Goal: Information Seeking & Learning: Learn about a topic

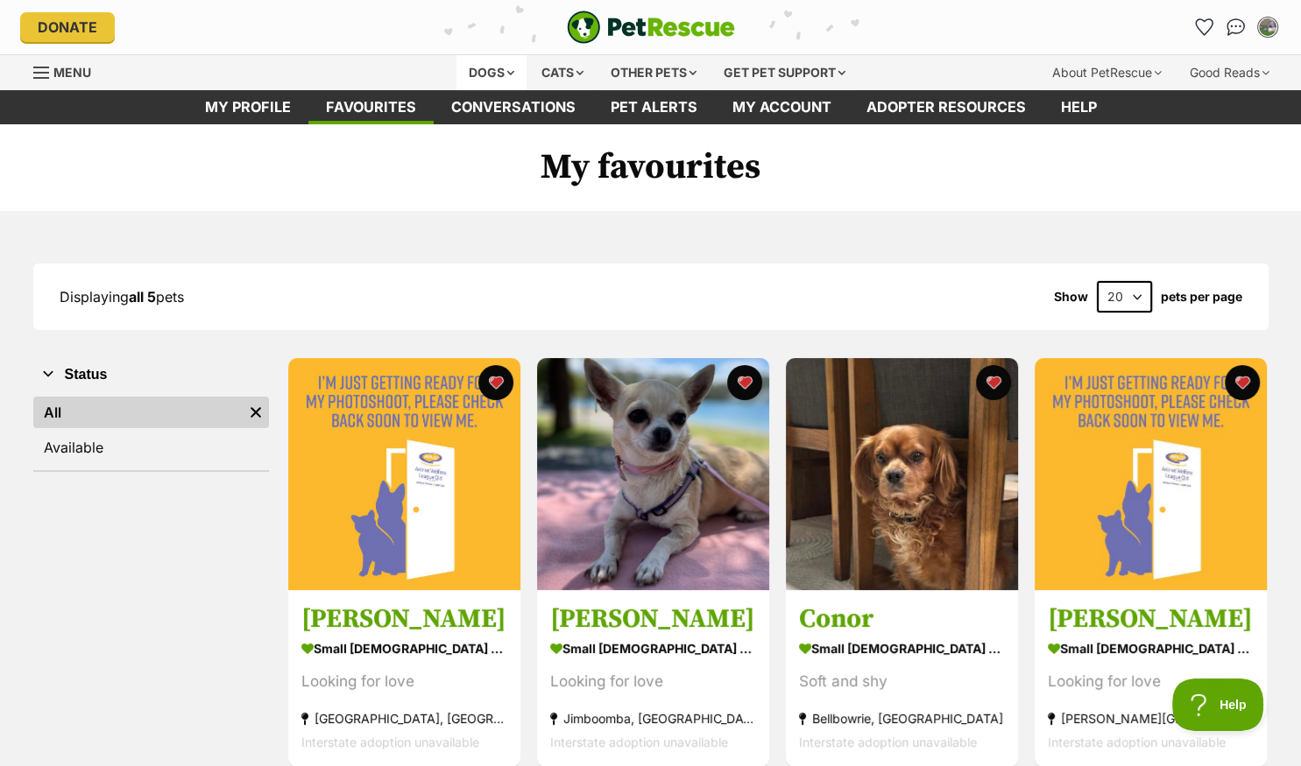
click at [483, 67] on div "Dogs" at bounding box center [491, 72] width 70 height 35
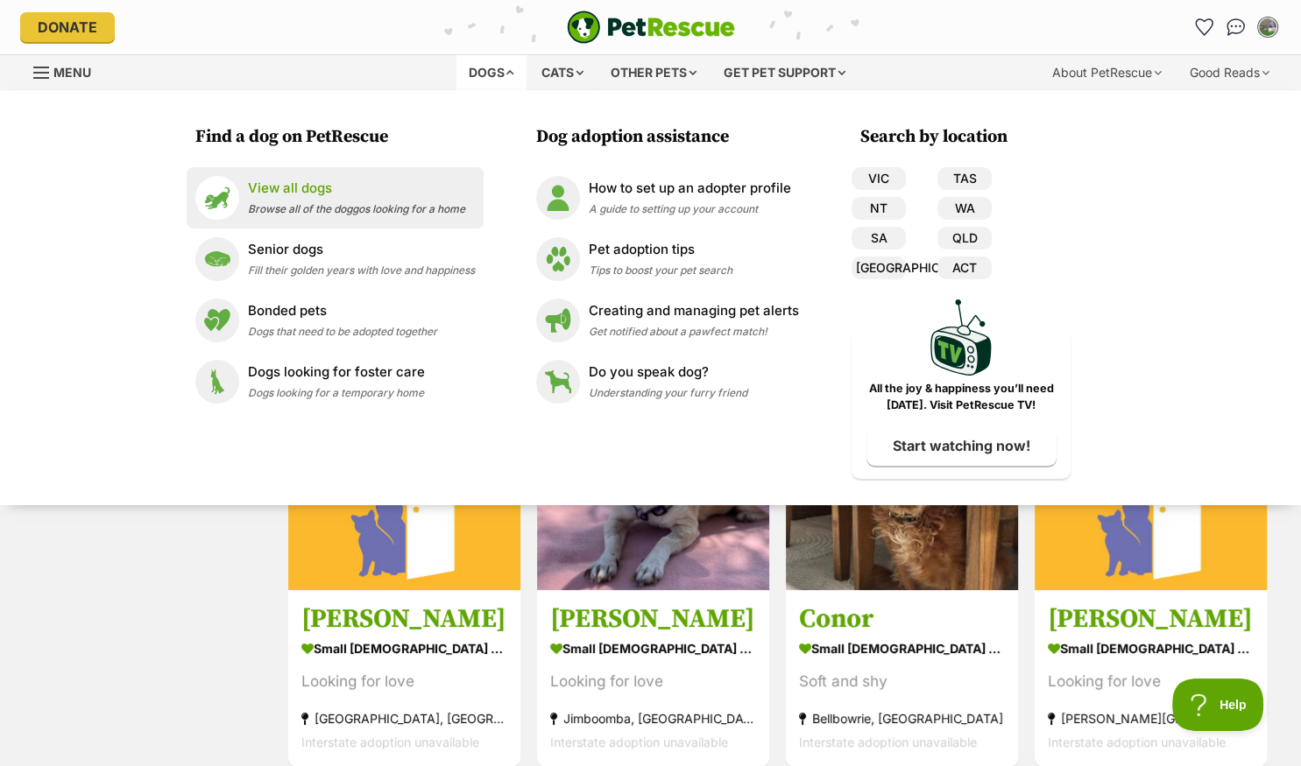
click at [286, 208] on span "Browse all of the doggos looking for a home" at bounding box center [356, 208] width 217 height 13
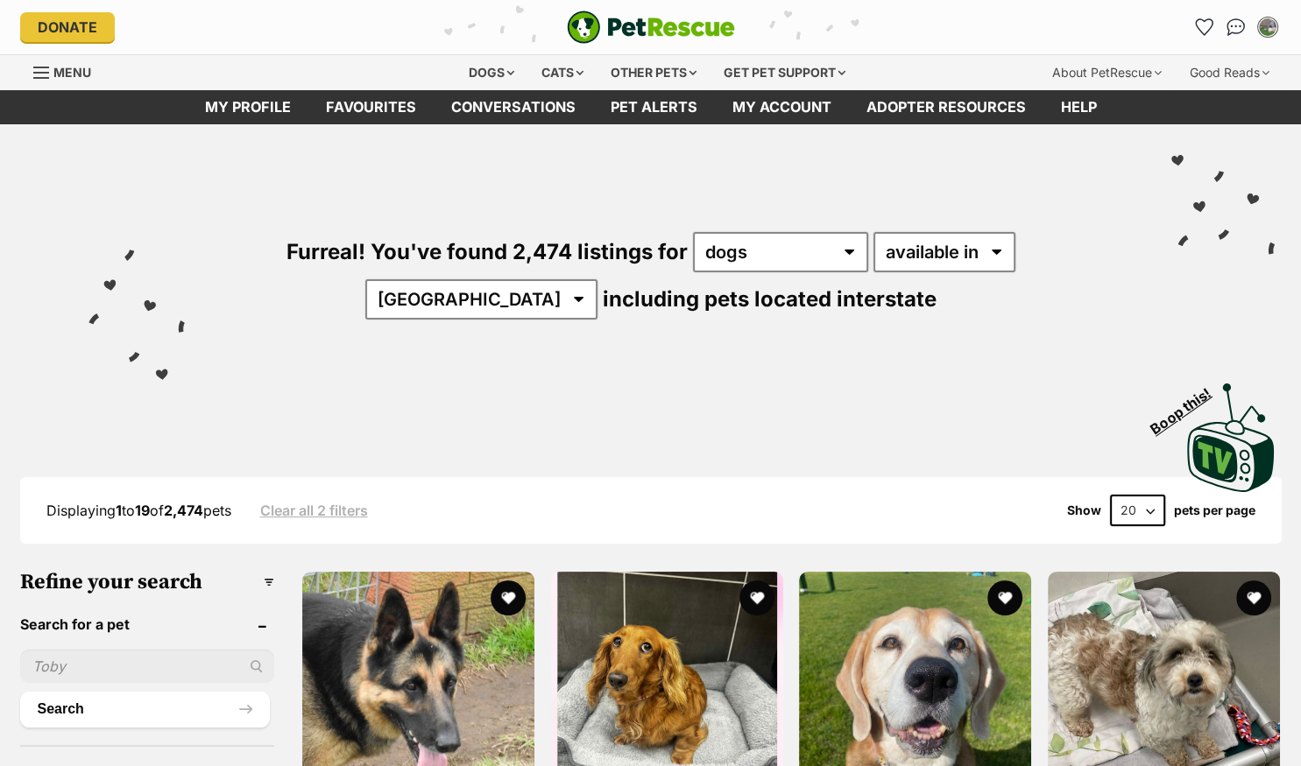
click at [65, 661] on input "text" at bounding box center [147, 666] width 255 height 33
click at [72, 657] on input "text" at bounding box center [147, 666] width 255 height 33
click at [81, 660] on input "text" at bounding box center [147, 666] width 255 height 33
click at [57, 660] on input "text" at bounding box center [147, 666] width 255 height 33
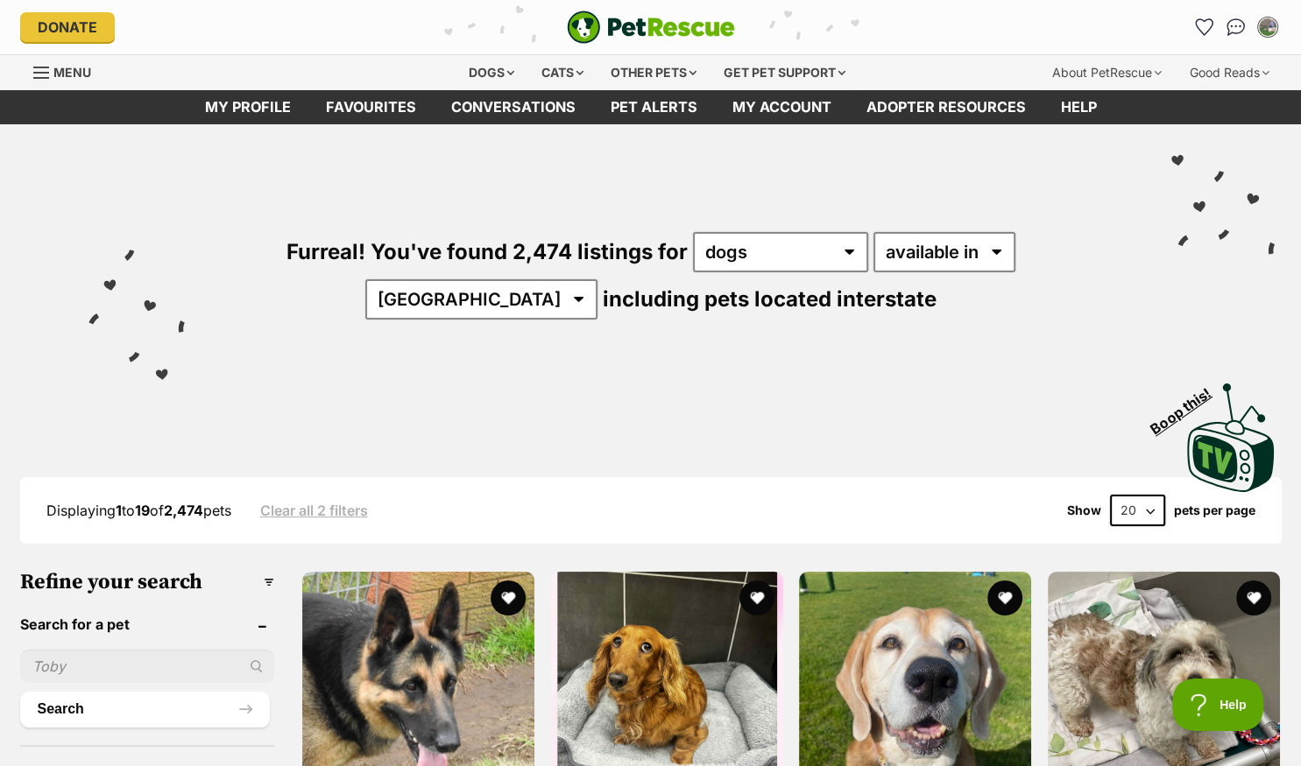
click at [57, 660] on input "text" at bounding box center [147, 666] width 255 height 33
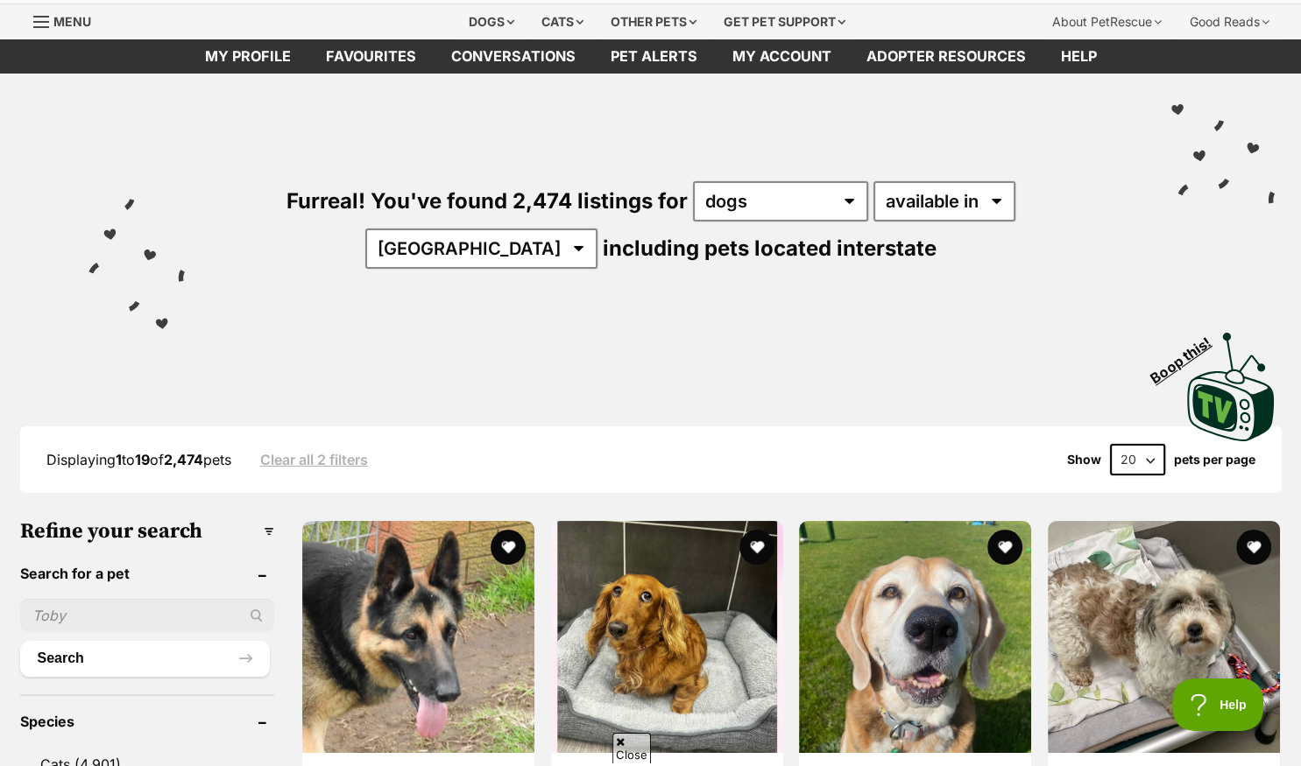
scroll to position [92, 0]
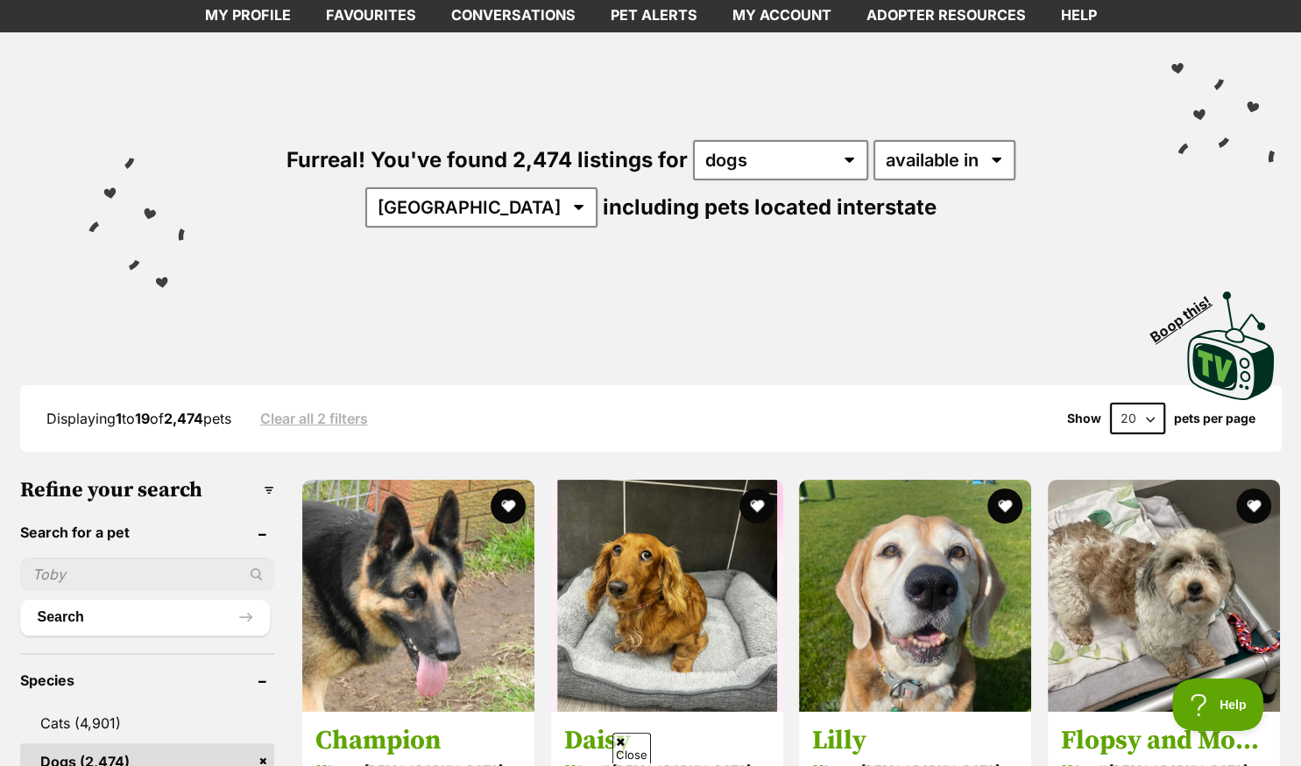
click at [248, 567] on div at bounding box center [147, 574] width 255 height 33
click at [92, 566] on input "text" at bounding box center [147, 574] width 255 height 33
click at [88, 570] on input "text" at bounding box center [147, 574] width 255 height 33
type input "c"
click at [246, 572] on div at bounding box center [147, 574] width 255 height 33
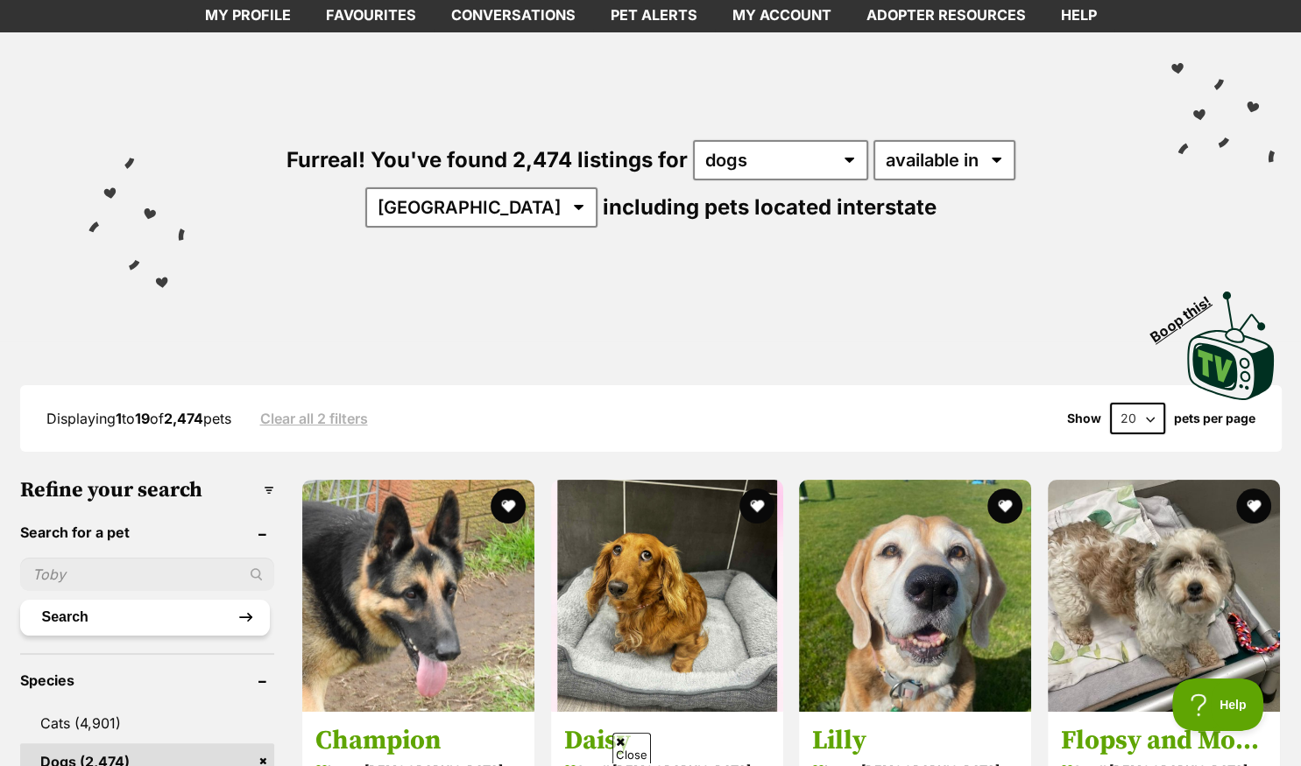
click at [110, 617] on button "Search" at bounding box center [145, 617] width 250 height 35
click at [74, 565] on input "text" at bounding box center [147, 574] width 255 height 33
click at [74, 566] on input "text" at bounding box center [147, 574] width 255 height 33
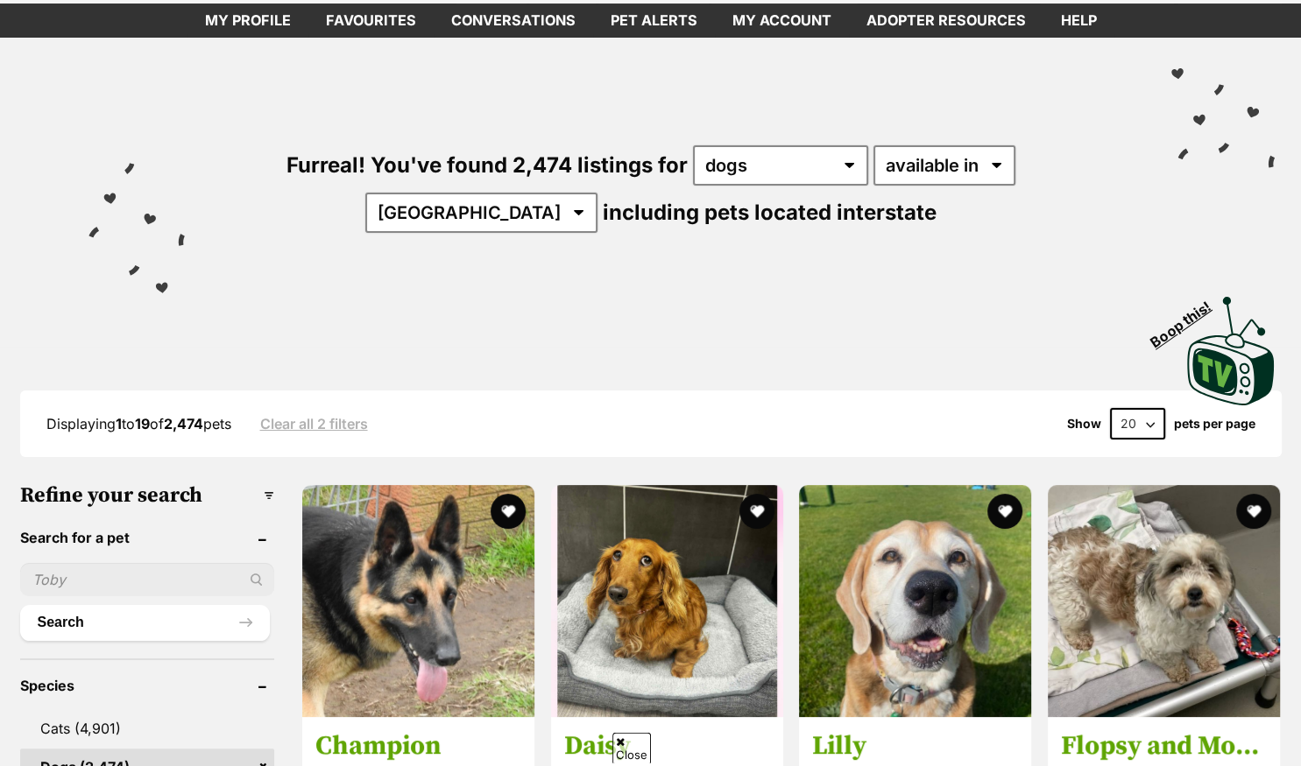
scroll to position [277, 0]
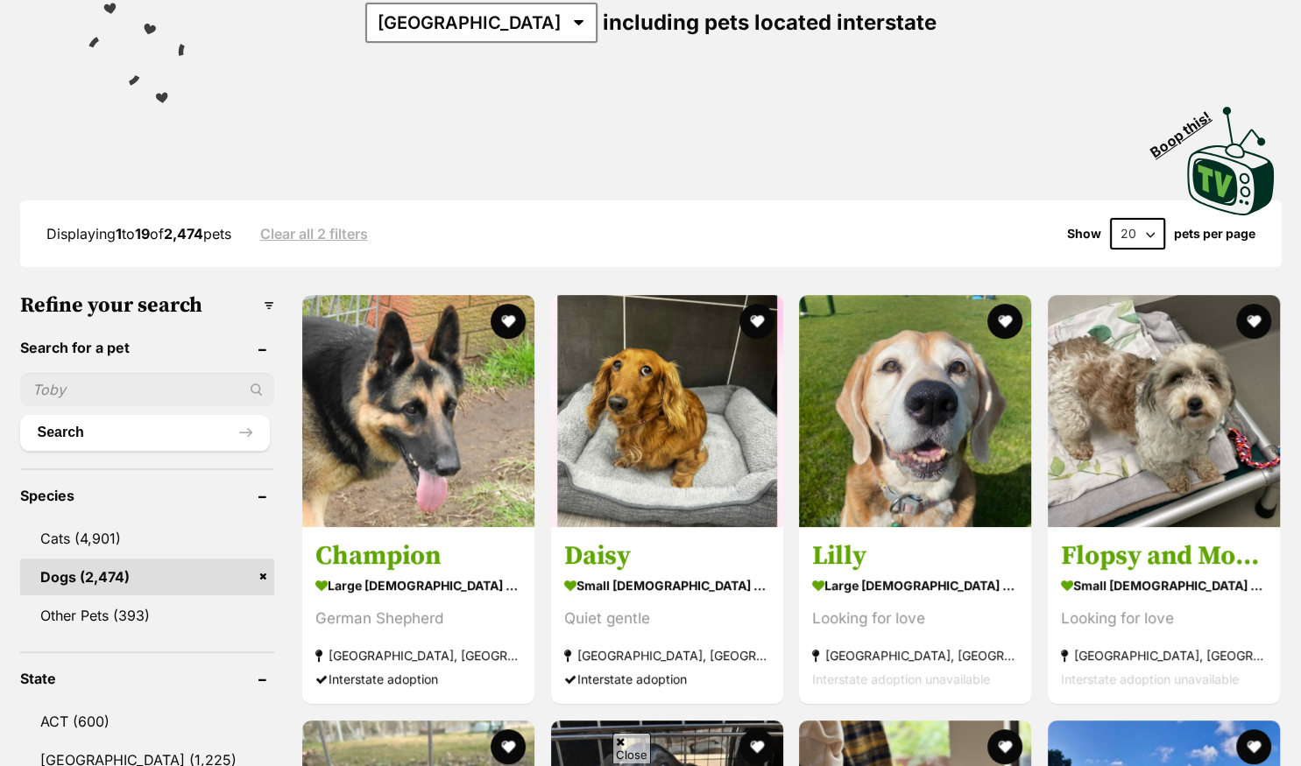
click at [77, 389] on input "text" at bounding box center [147, 389] width 255 height 33
click at [79, 384] on input "text" at bounding box center [147, 389] width 255 height 33
click at [247, 385] on div at bounding box center [147, 389] width 255 height 33
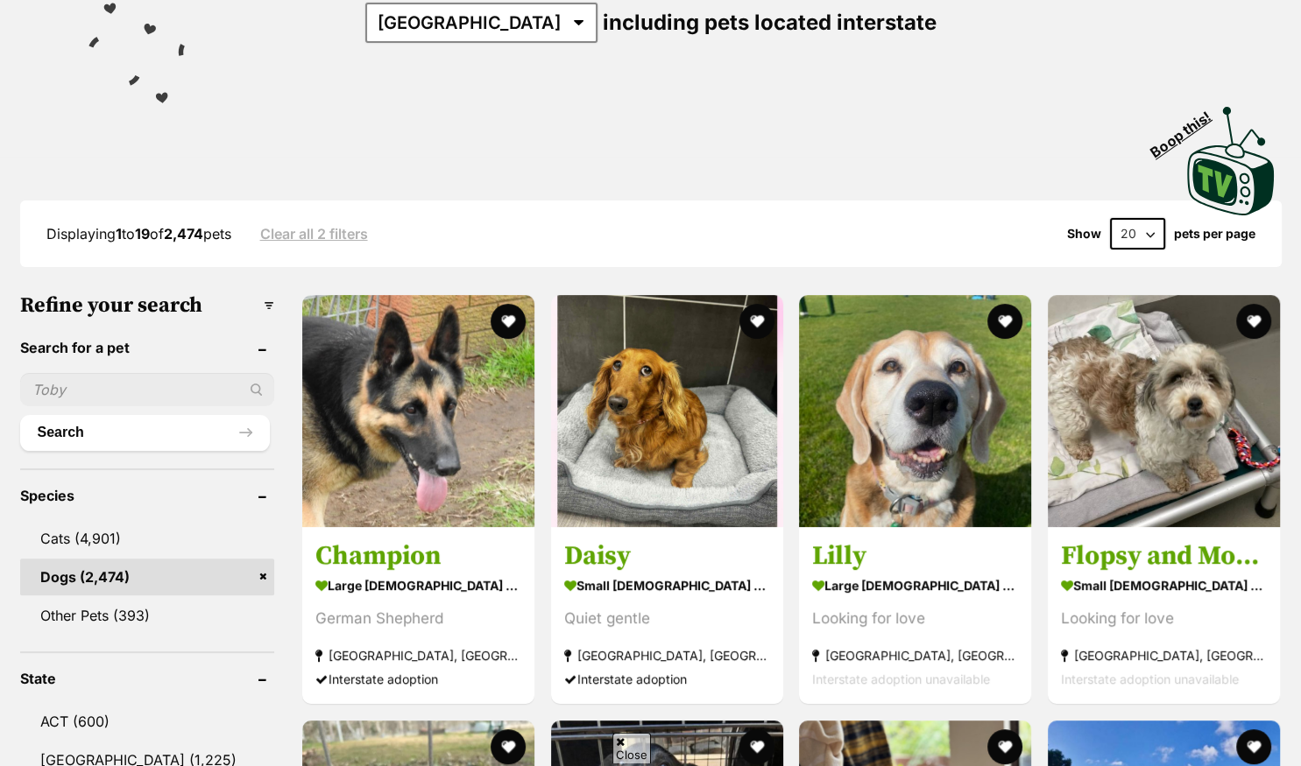
click at [114, 394] on input "text" at bounding box center [147, 389] width 255 height 33
type input "abe"
click at [74, 427] on button "Search" at bounding box center [145, 432] width 250 height 35
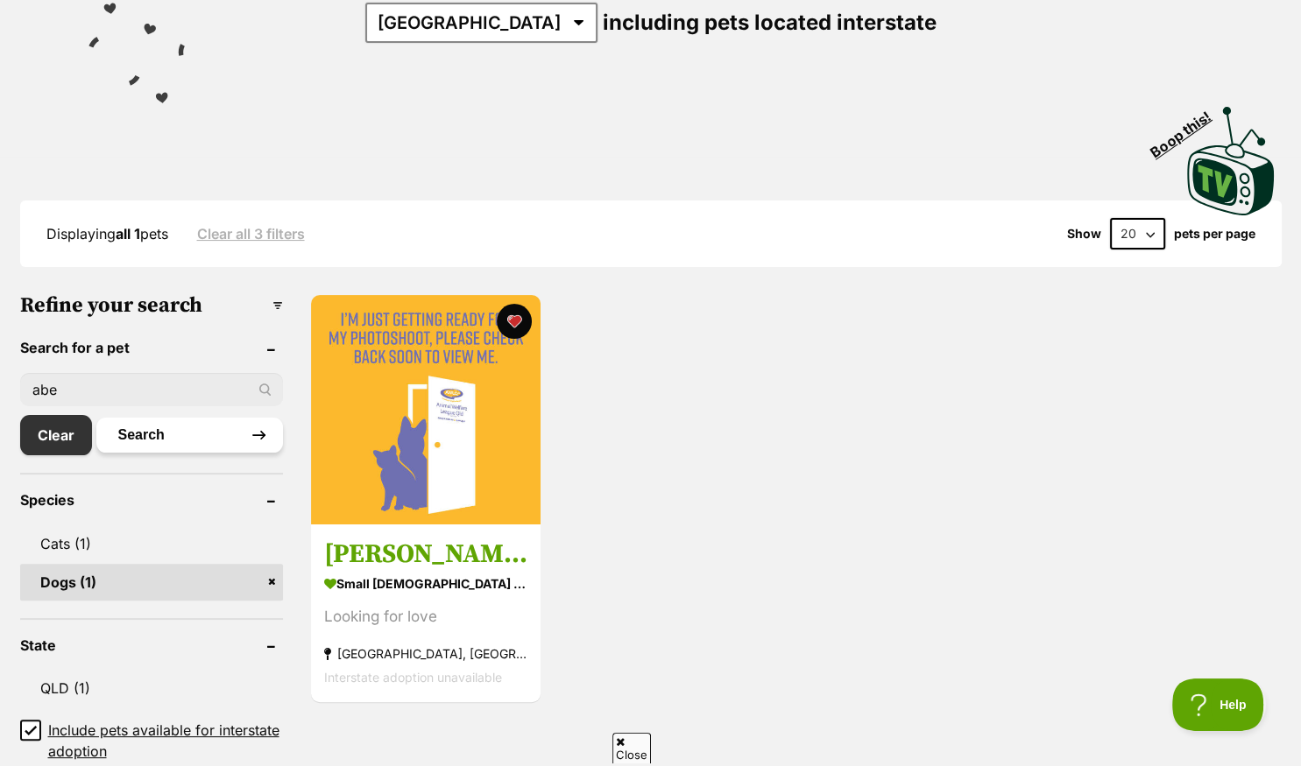
click at [143, 428] on button "Search" at bounding box center [189, 435] width 187 height 35
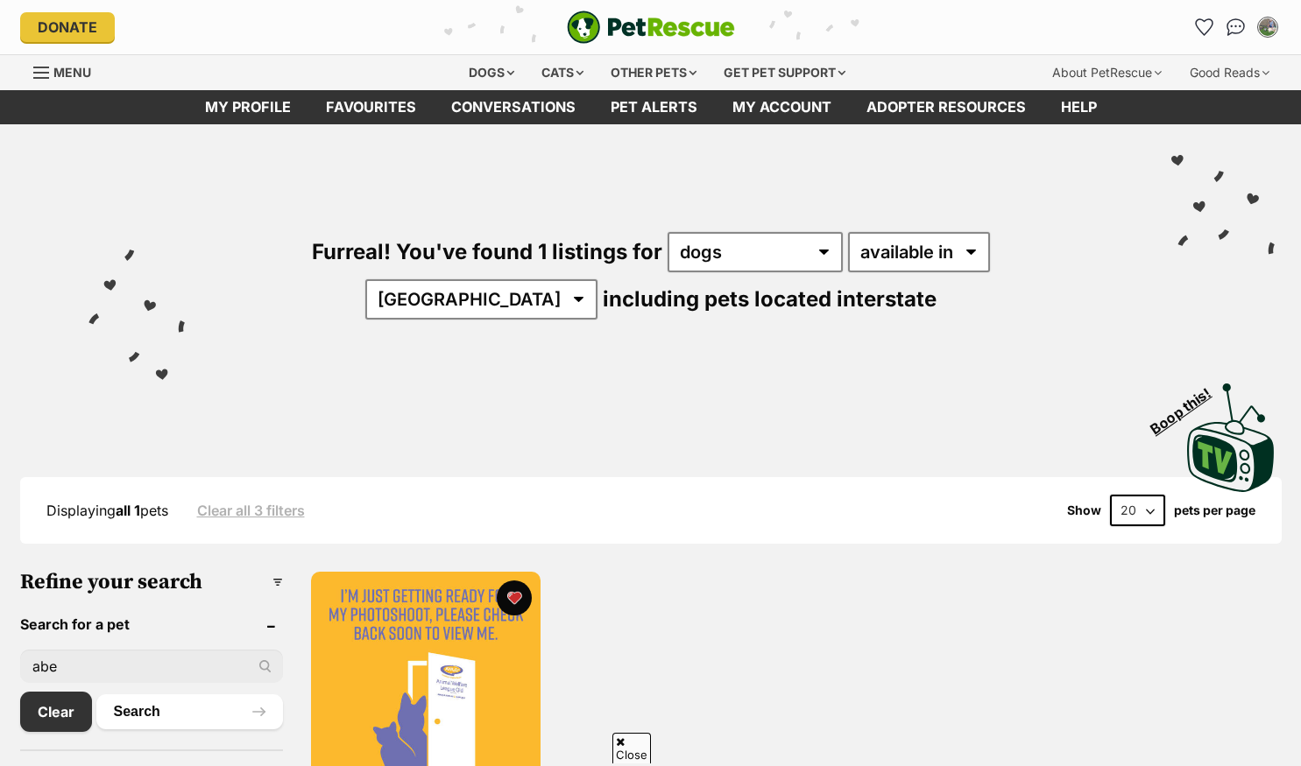
click at [256, 650] on input "abe" at bounding box center [151, 666] width 263 height 33
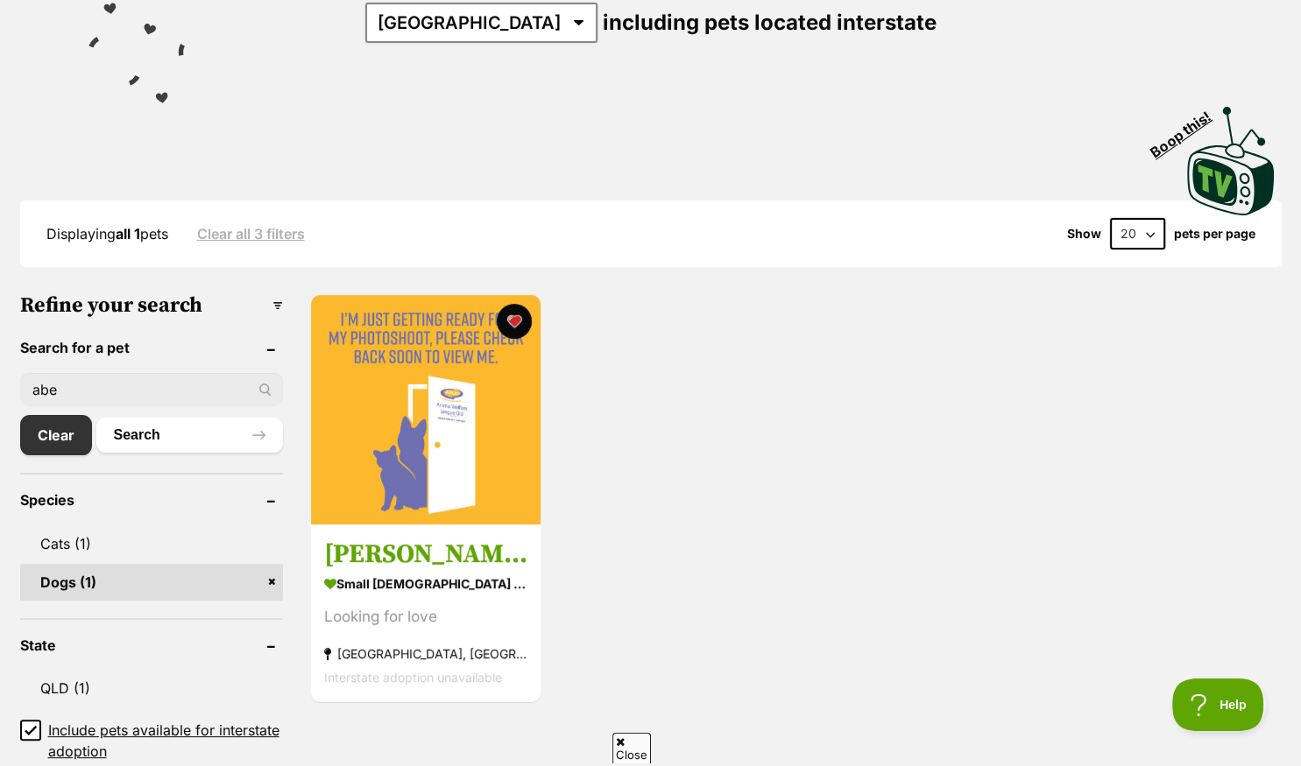
drag, startPoint x: 84, startPoint y: 388, endPoint x: 125, endPoint y: 373, distance: 43.8
click at [125, 373] on input "abe" at bounding box center [151, 389] width 263 height 33
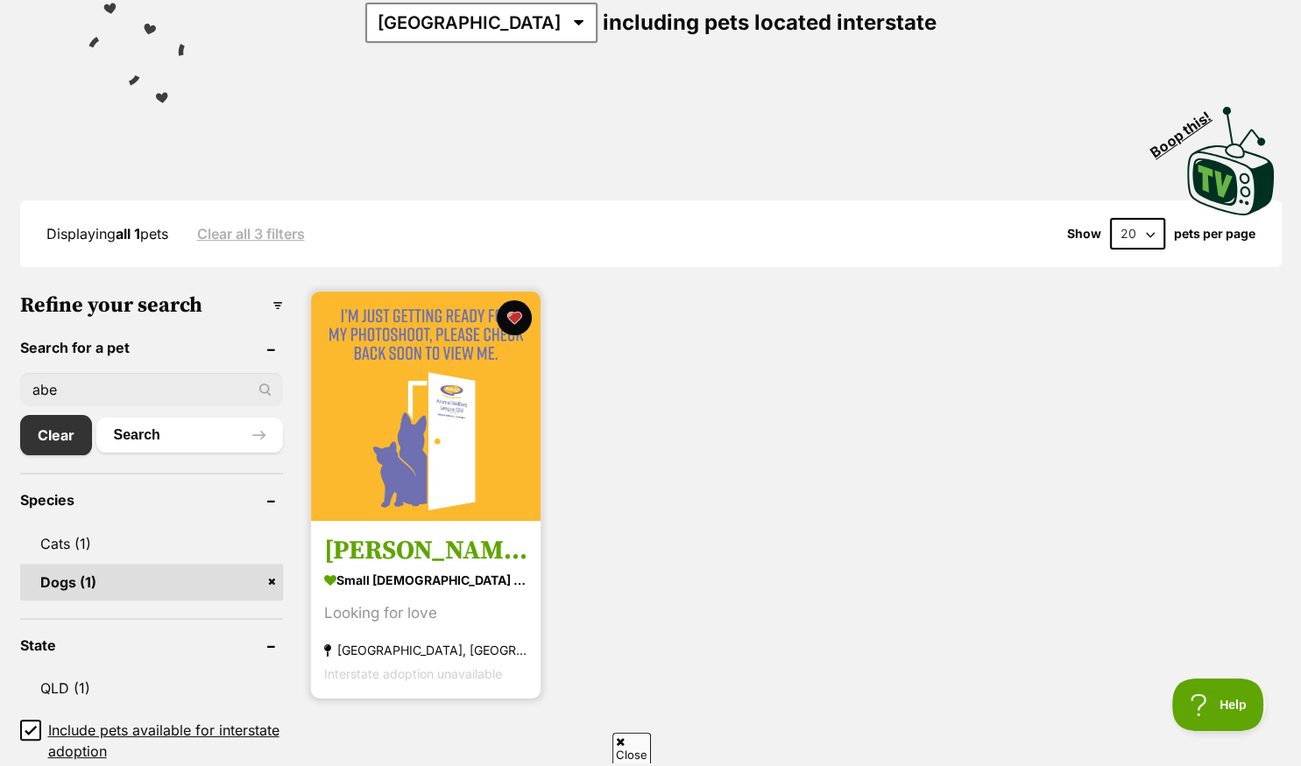
click at [117, 443] on button "Search" at bounding box center [189, 435] width 187 height 35
click at [400, 471] on img at bounding box center [425, 406] width 229 height 229
click at [382, 622] on section "small male Dog Looking for love Coombabah, QLD Interstate adoption unavailable" at bounding box center [425, 627] width 203 height 118
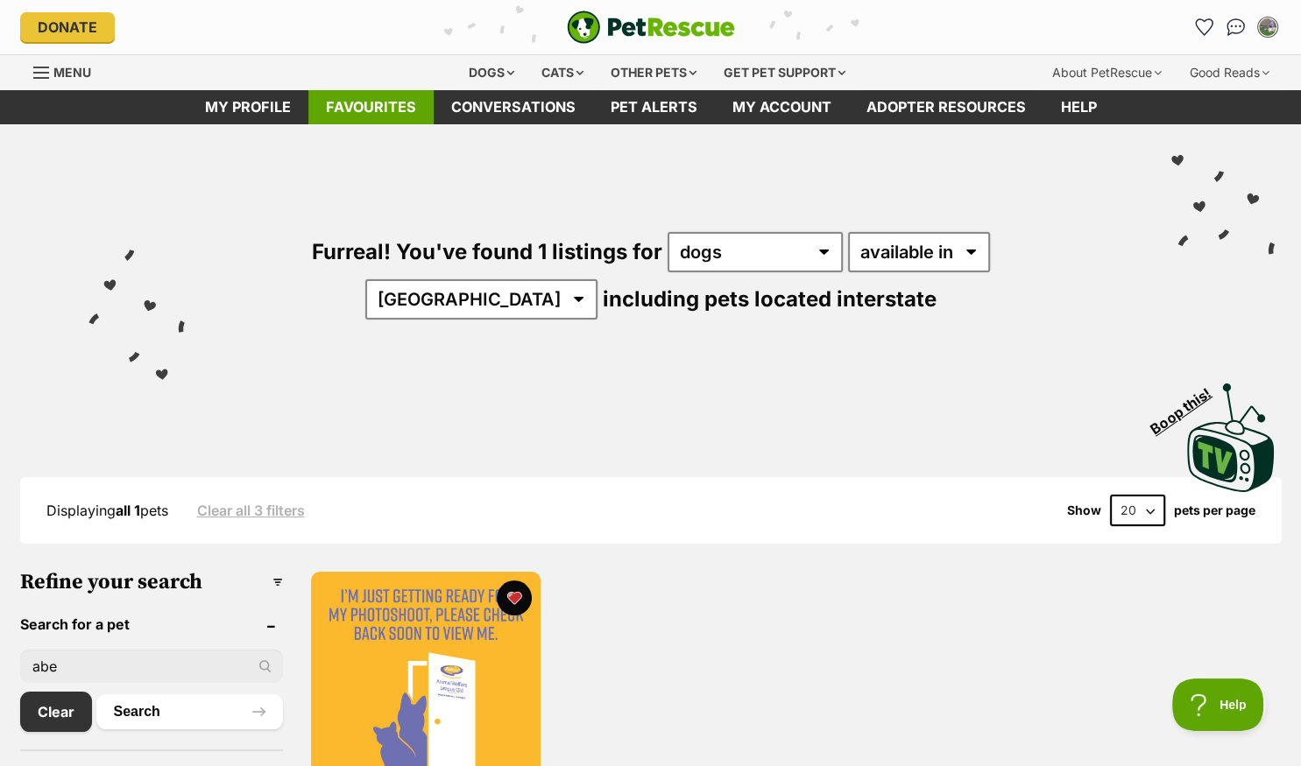
click at [363, 102] on link "Favourites" at bounding box center [370, 107] width 125 height 34
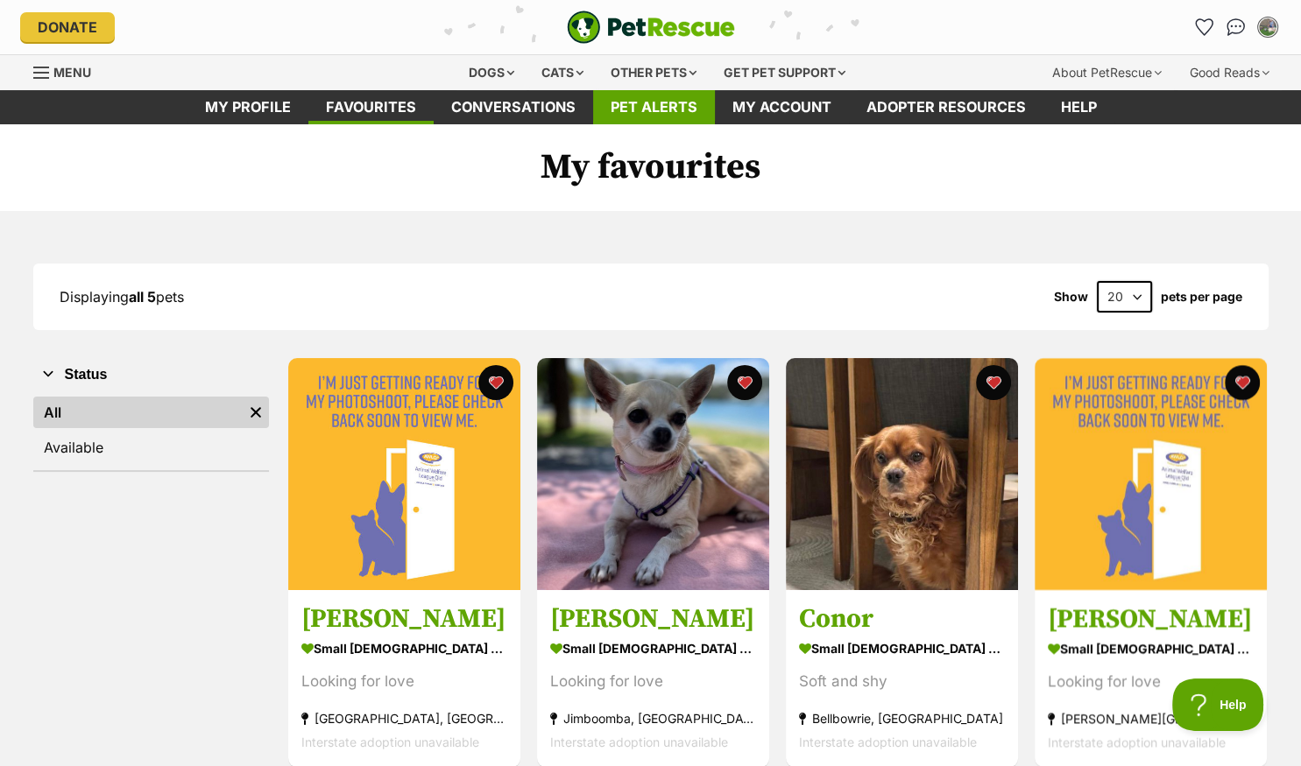
click at [632, 109] on link "Pet alerts" at bounding box center [654, 107] width 122 height 34
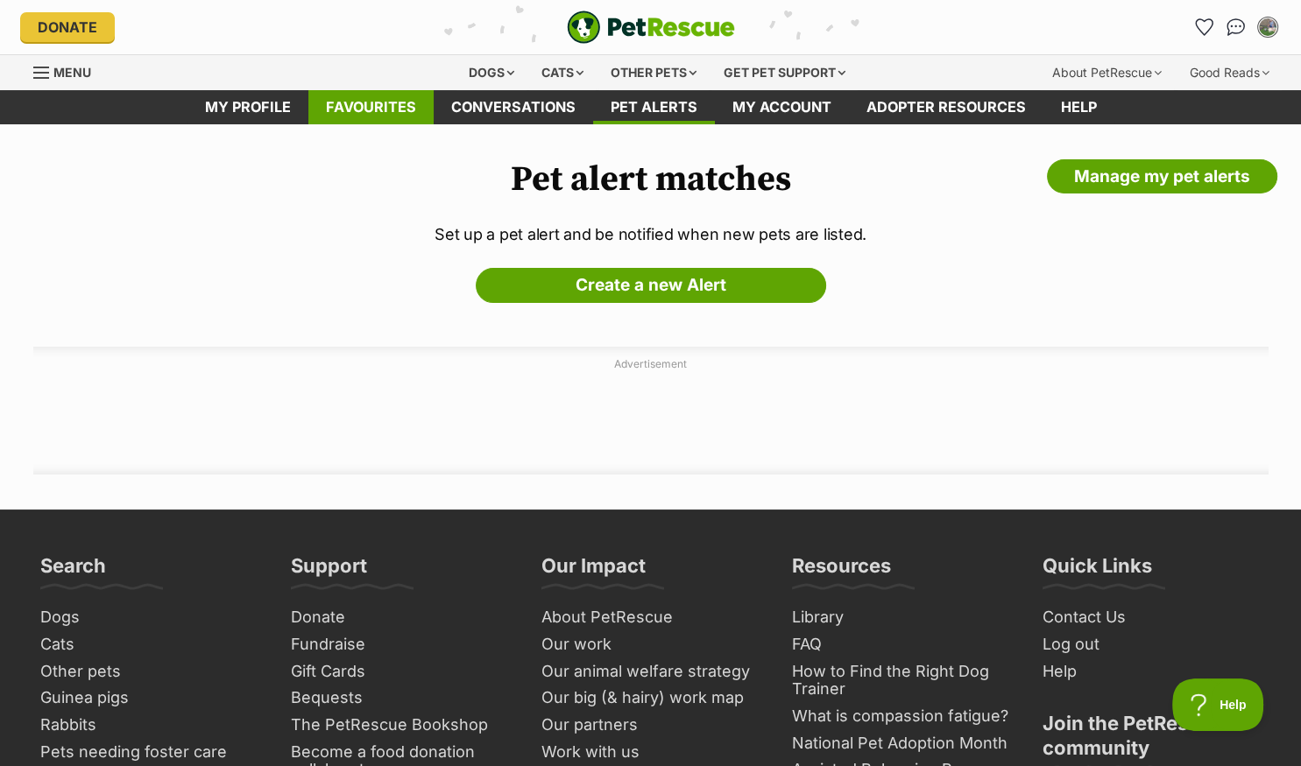
click at [347, 107] on link "Favourites" at bounding box center [370, 107] width 125 height 34
